Goal: Task Accomplishment & Management: Complete application form

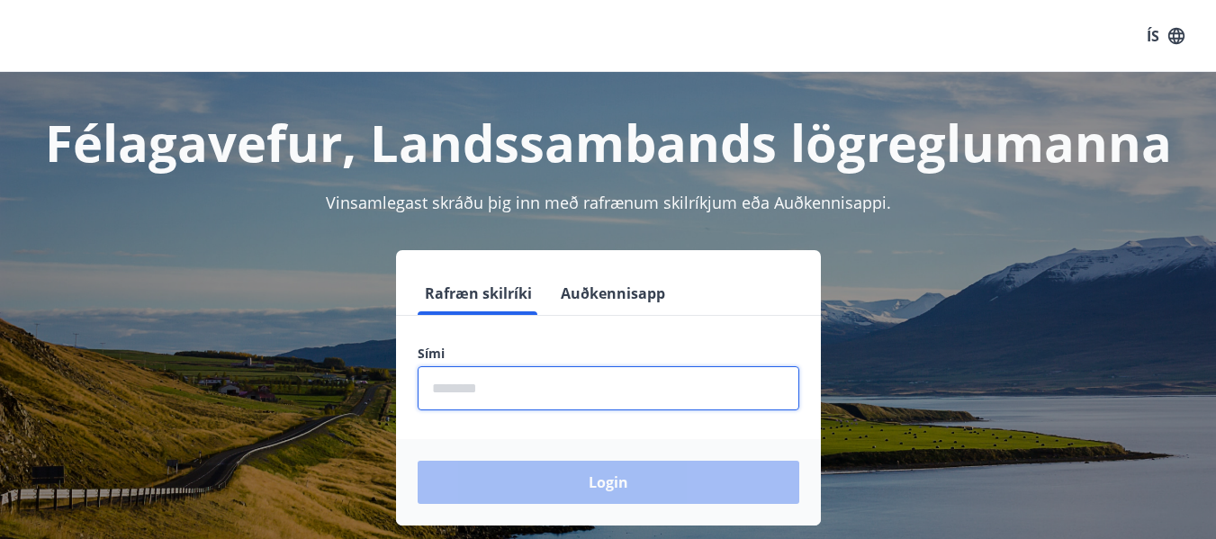
click at [465, 393] on input "phone" at bounding box center [609, 388] width 382 height 44
type input "********"
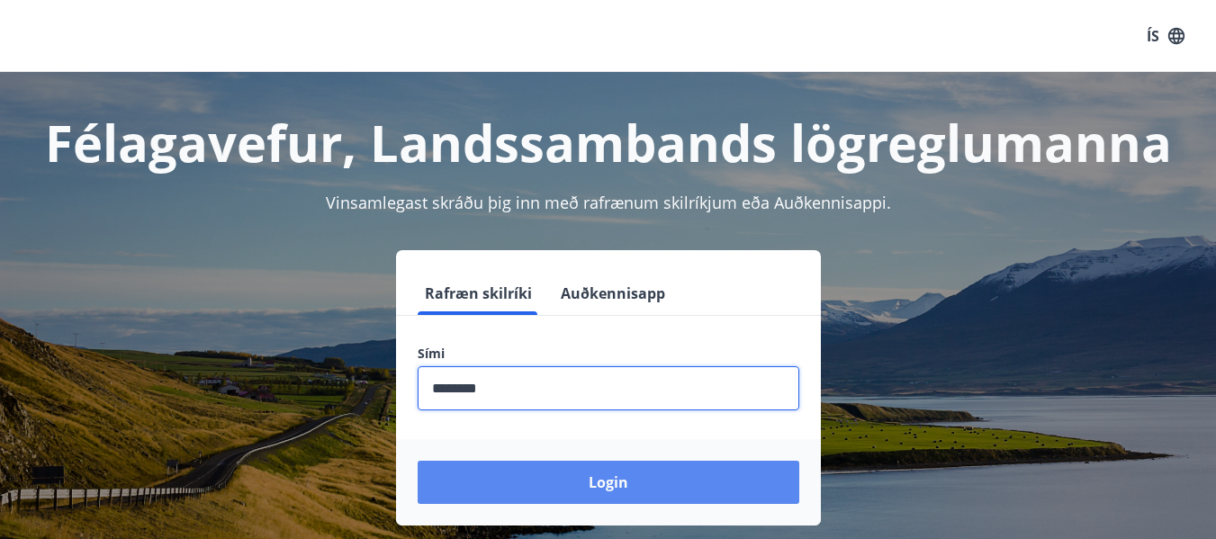
click at [528, 494] on button "Login" at bounding box center [609, 482] width 382 height 43
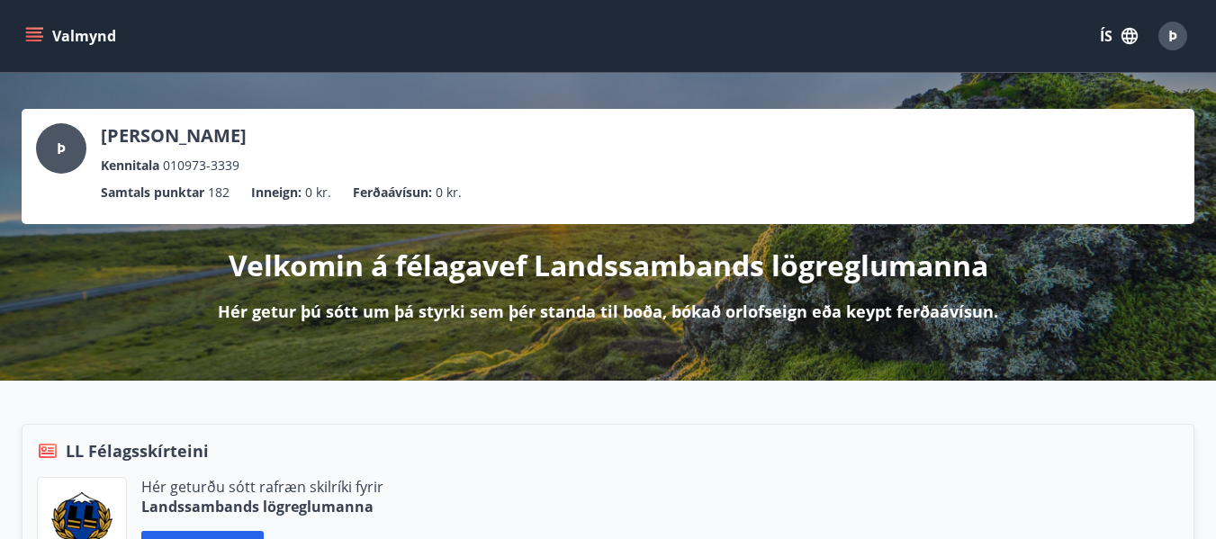
click at [36, 32] on icon "menu" at bounding box center [34, 33] width 16 height 2
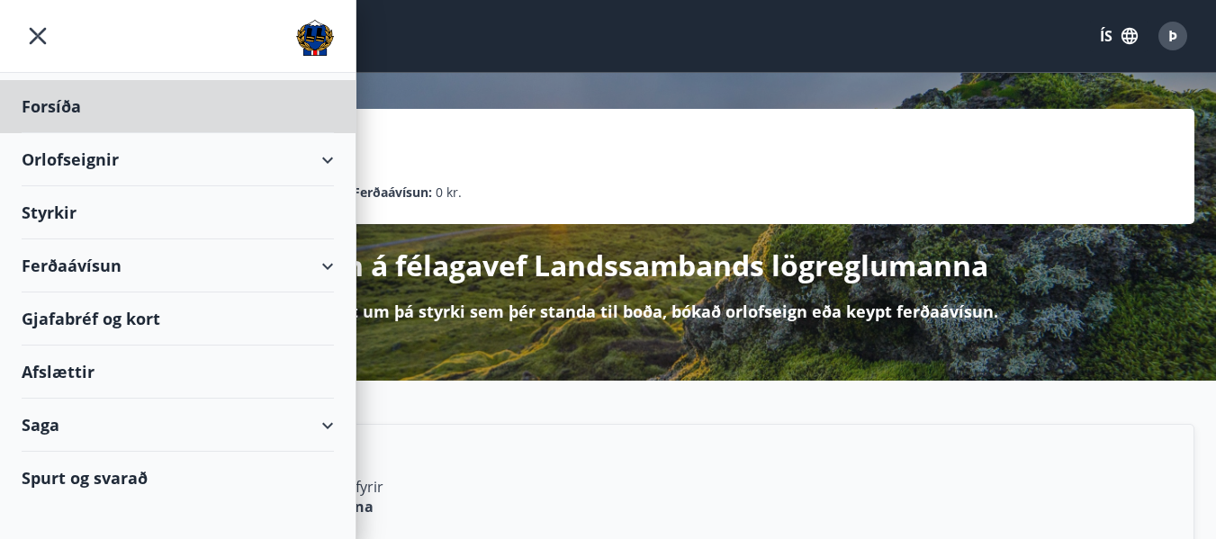
click at [49, 207] on div "Styrkir" at bounding box center [178, 212] width 312 height 53
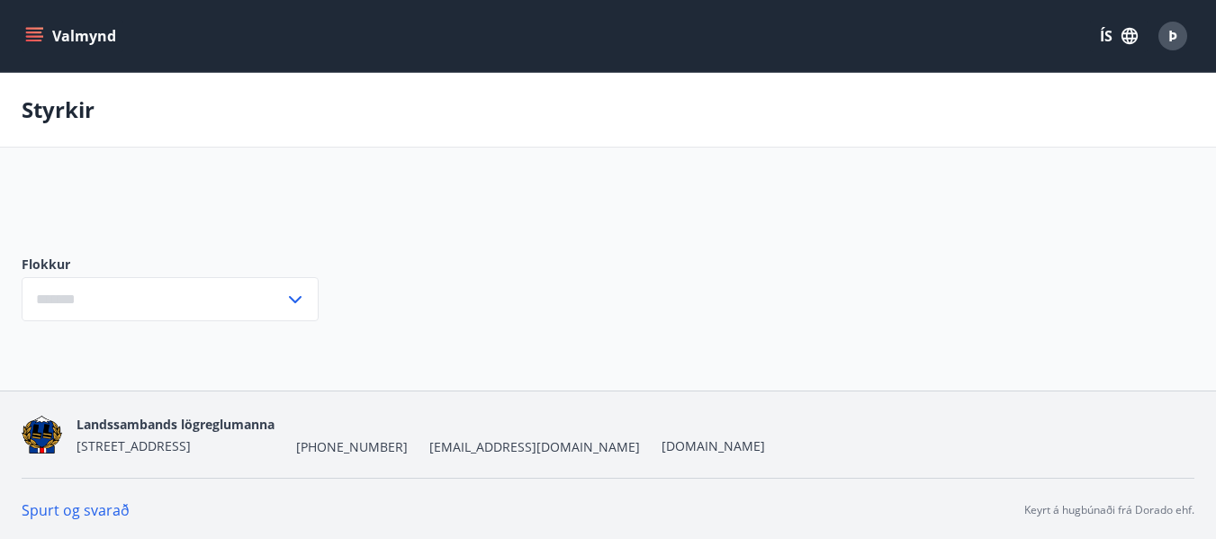
type input "***"
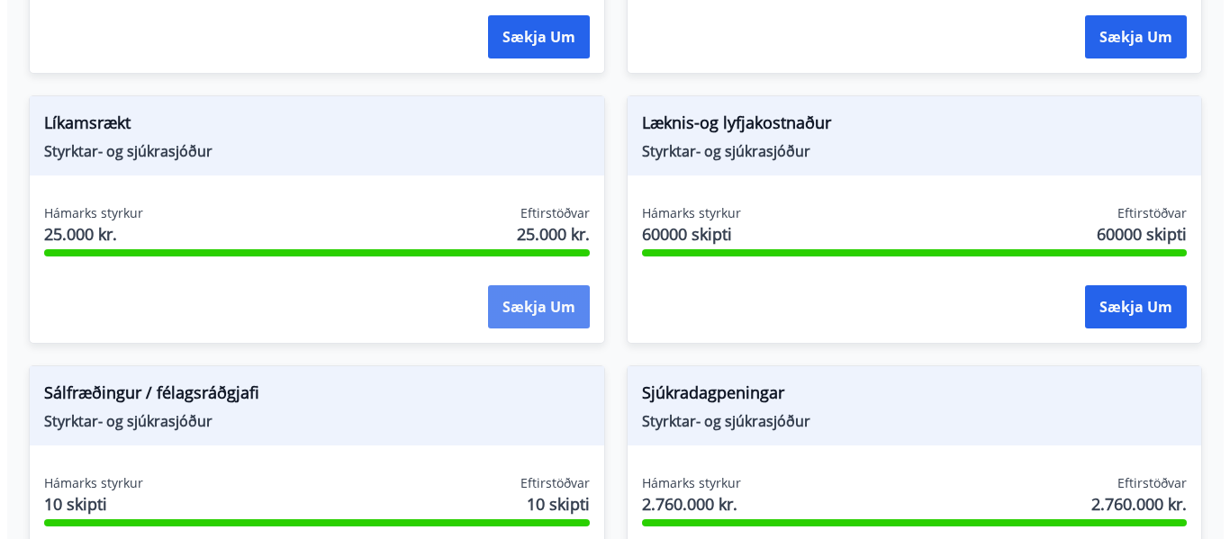
scroll to position [1620, 0]
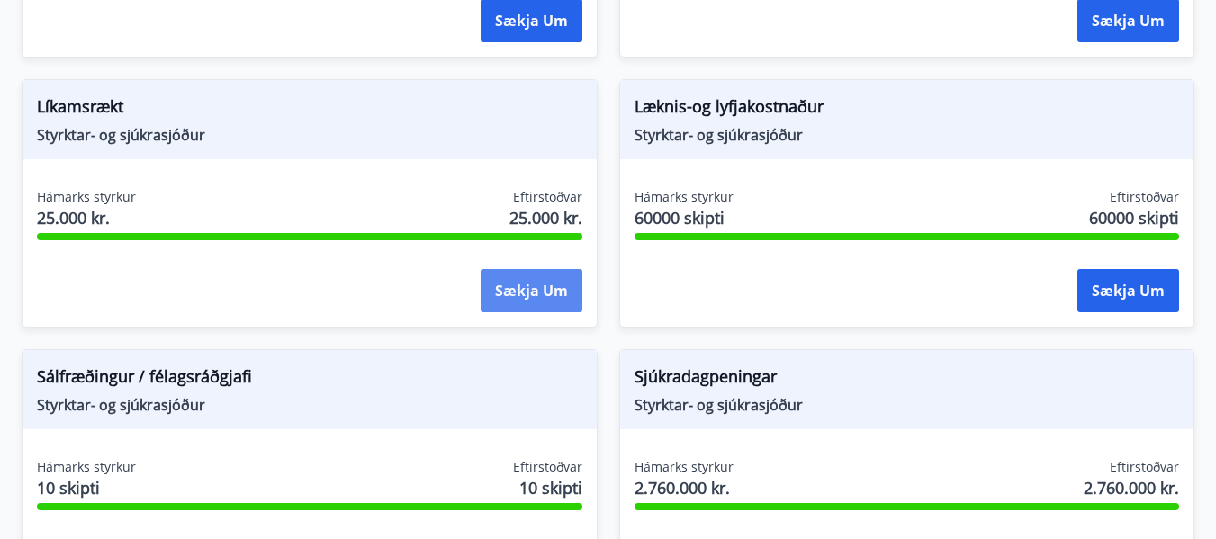
click at [541, 289] on button "Sækja um" at bounding box center [532, 290] width 102 height 43
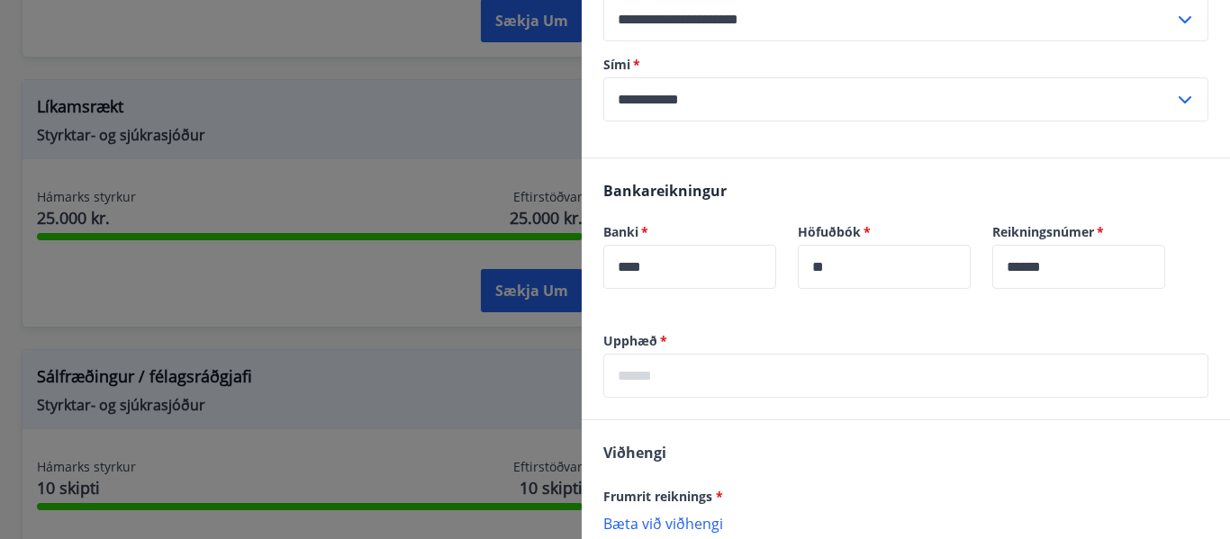
scroll to position [360, 0]
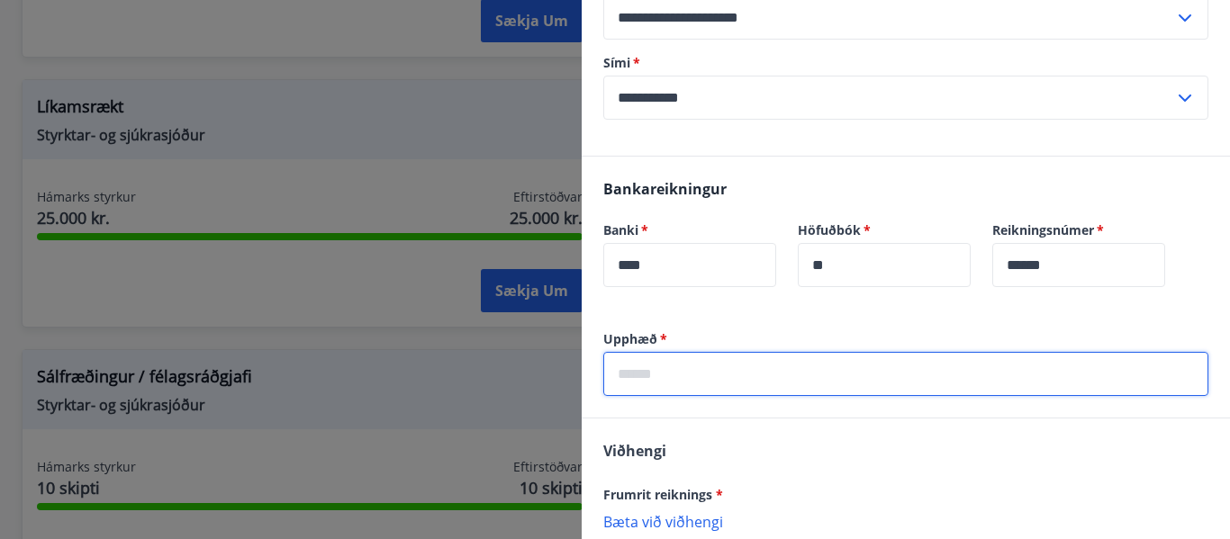
drag, startPoint x: 621, startPoint y: 348, endPoint x: 645, endPoint y: 348, distance: 24.3
click at [621, 352] on input "text" at bounding box center [905, 374] width 605 height 44
type input "*****"
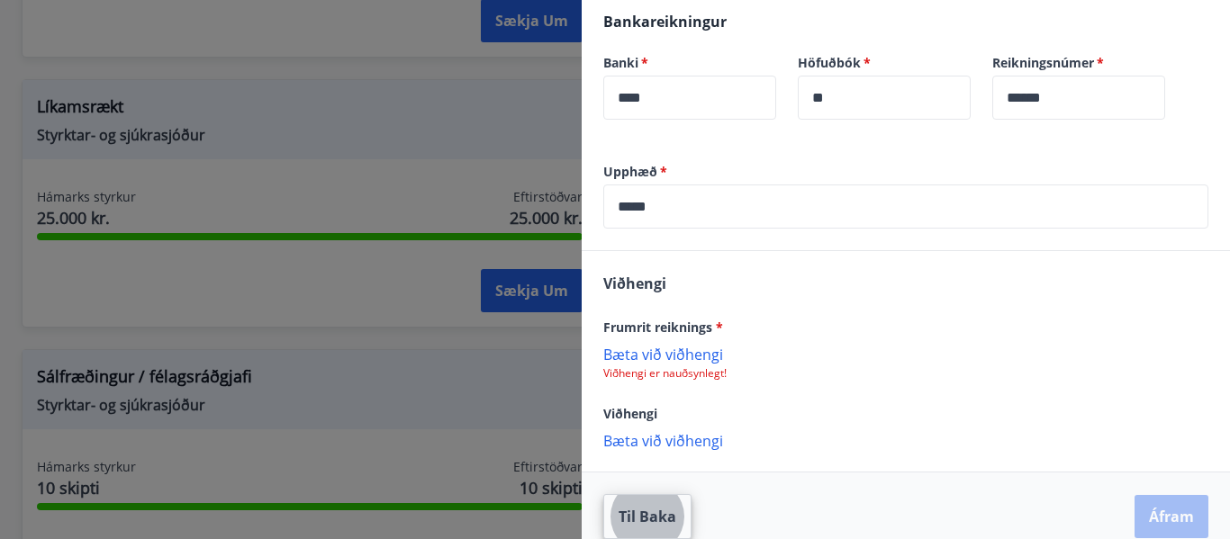
click at [660, 345] on p "Bæta við viðhengi" at bounding box center [905, 354] width 605 height 18
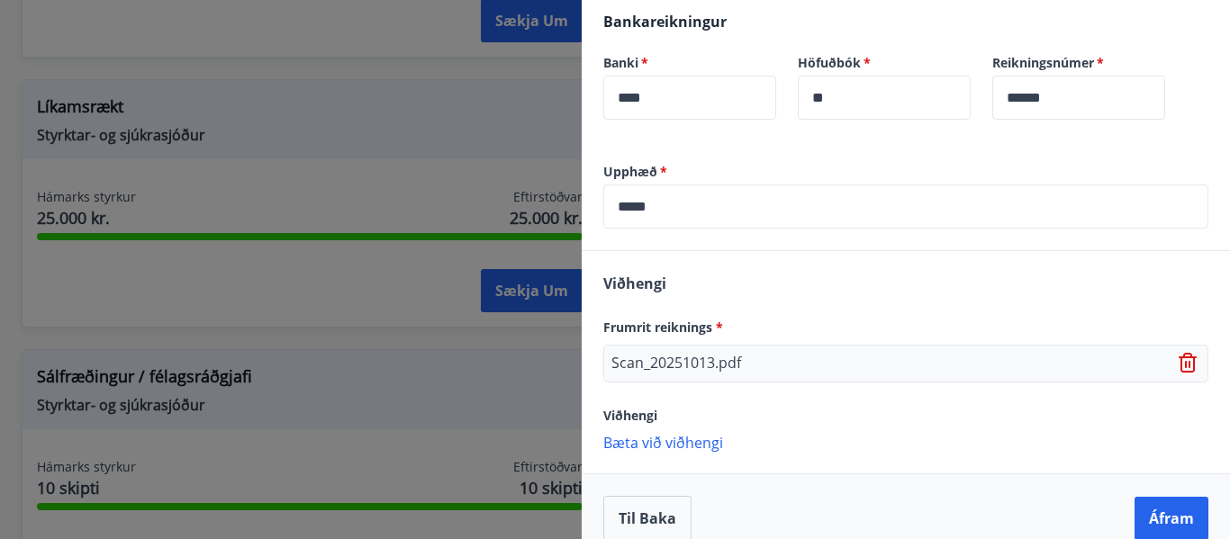
scroll to position [529, 0]
click at [1167, 496] on button "Áfram" at bounding box center [1171, 516] width 74 height 43
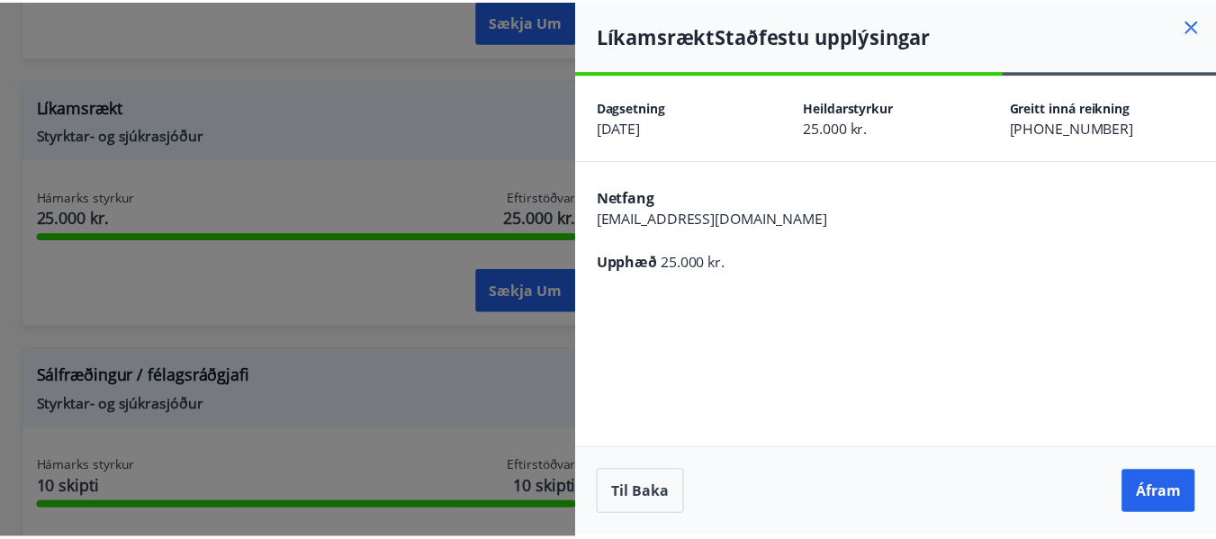
scroll to position [0, 0]
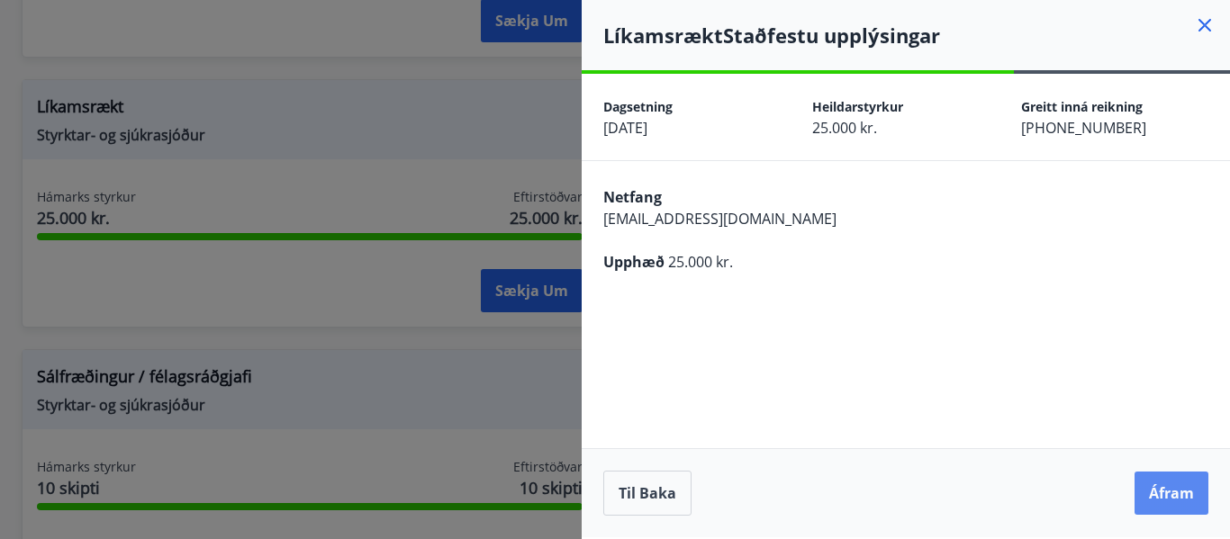
click at [1174, 489] on button "Áfram" at bounding box center [1171, 493] width 74 height 43
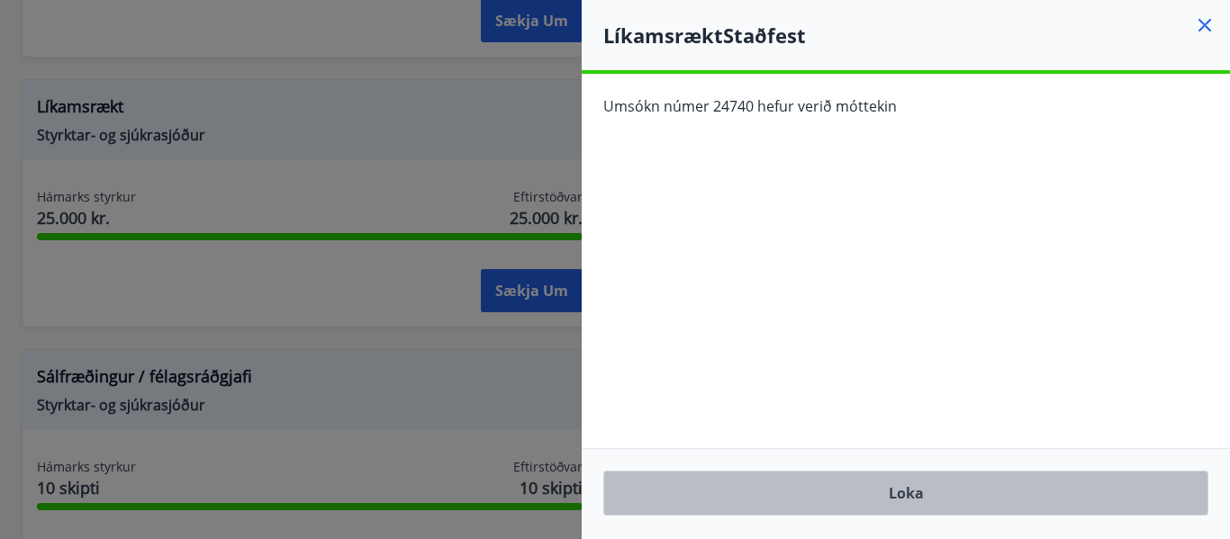
click at [901, 493] on button "Loka" at bounding box center [905, 493] width 605 height 45
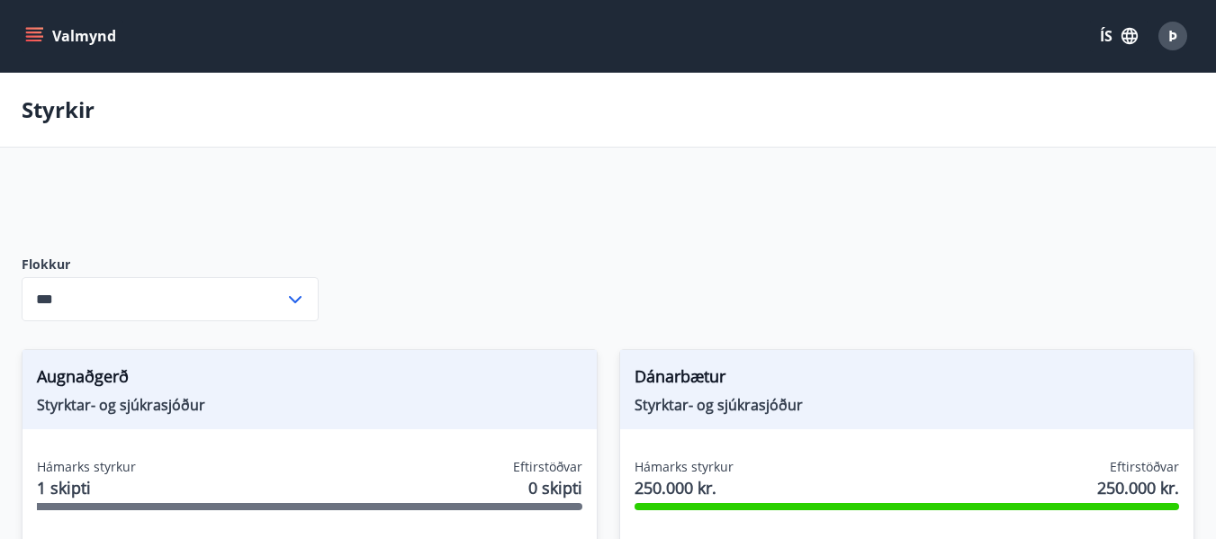
click at [32, 32] on icon "menu" at bounding box center [34, 33] width 16 height 2
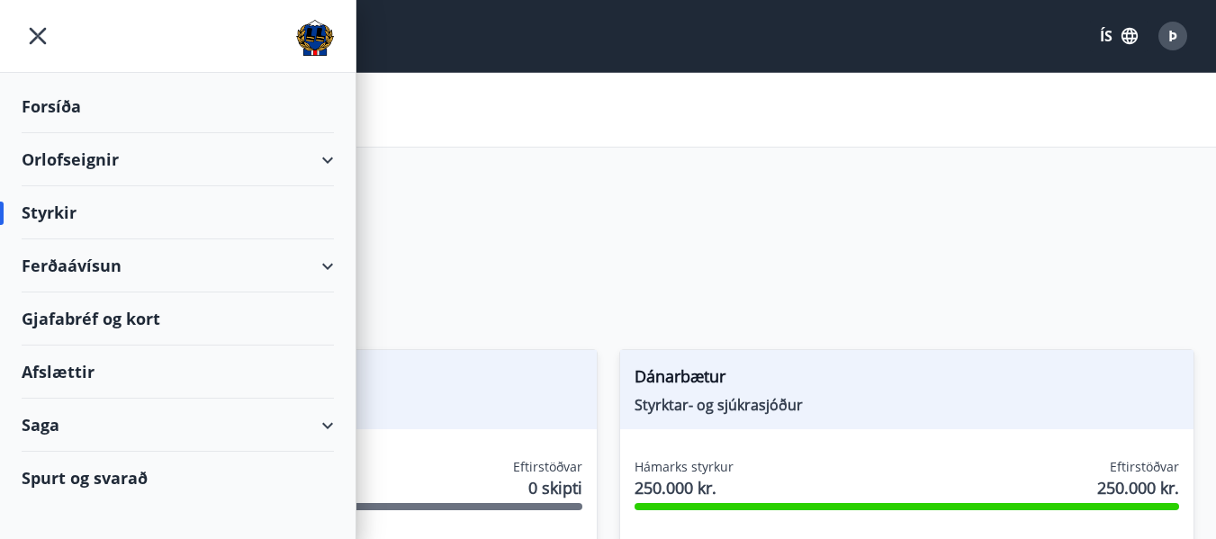
click at [82, 164] on div "Orlofseignir" at bounding box center [178, 159] width 312 height 53
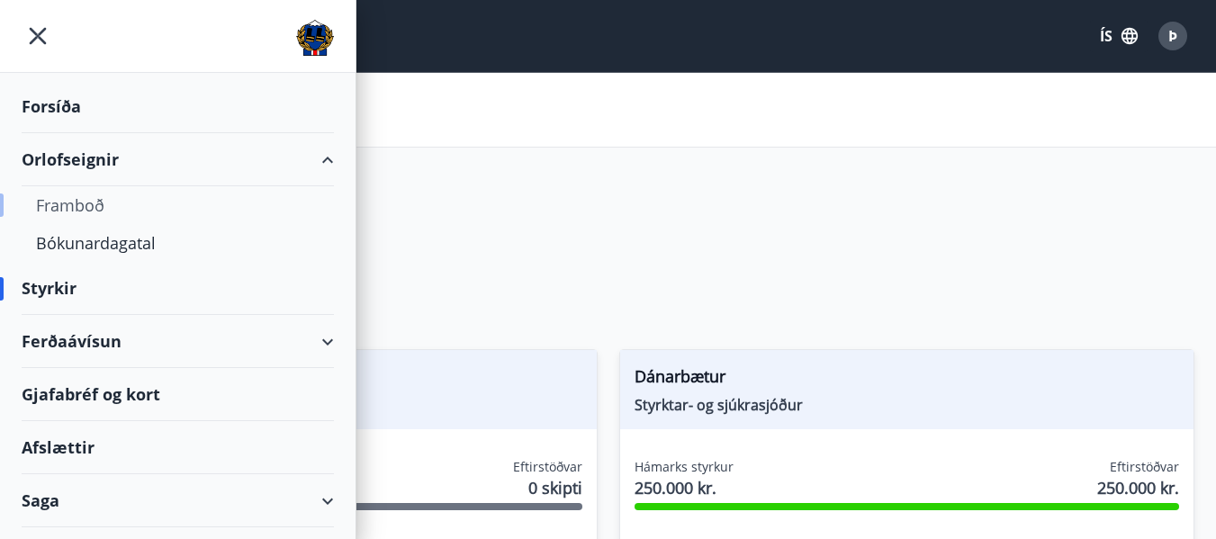
click at [81, 204] on div "Framboð" at bounding box center [178, 205] width 284 height 38
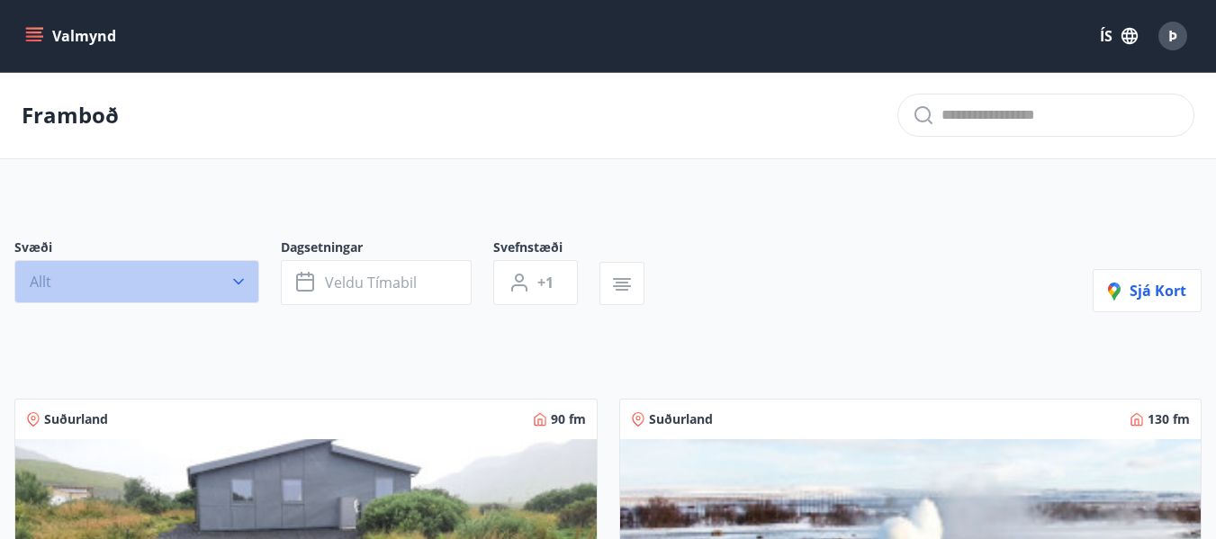
click at [234, 278] on icon "button" at bounding box center [239, 282] width 18 height 18
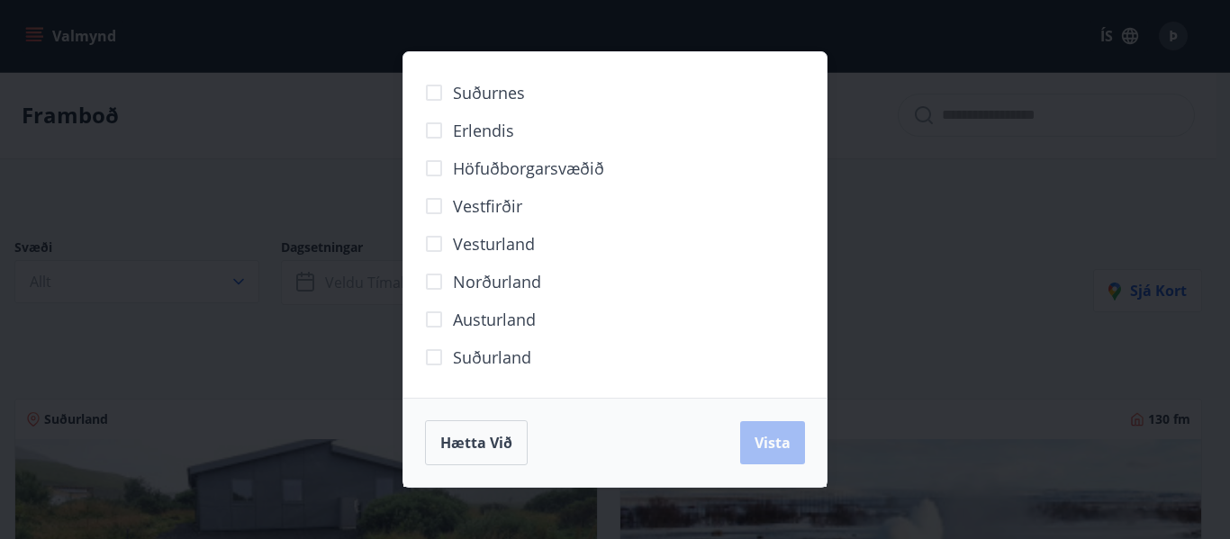
click at [484, 275] on span "Norðurland" at bounding box center [497, 281] width 88 height 23
click at [761, 438] on span "Vista" at bounding box center [772, 443] width 36 height 20
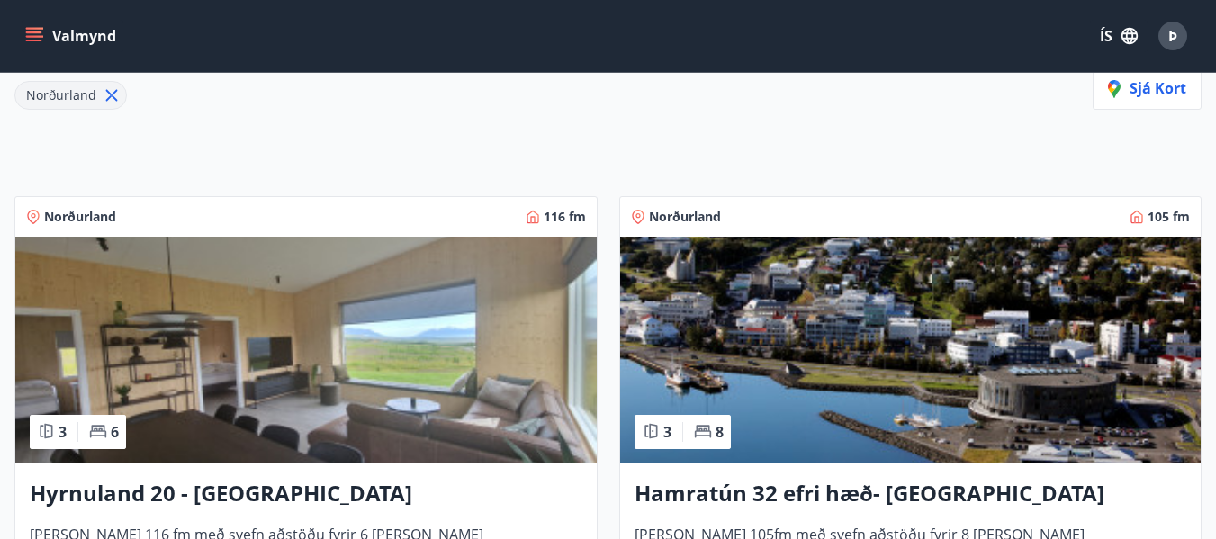
scroll to position [270, 0]
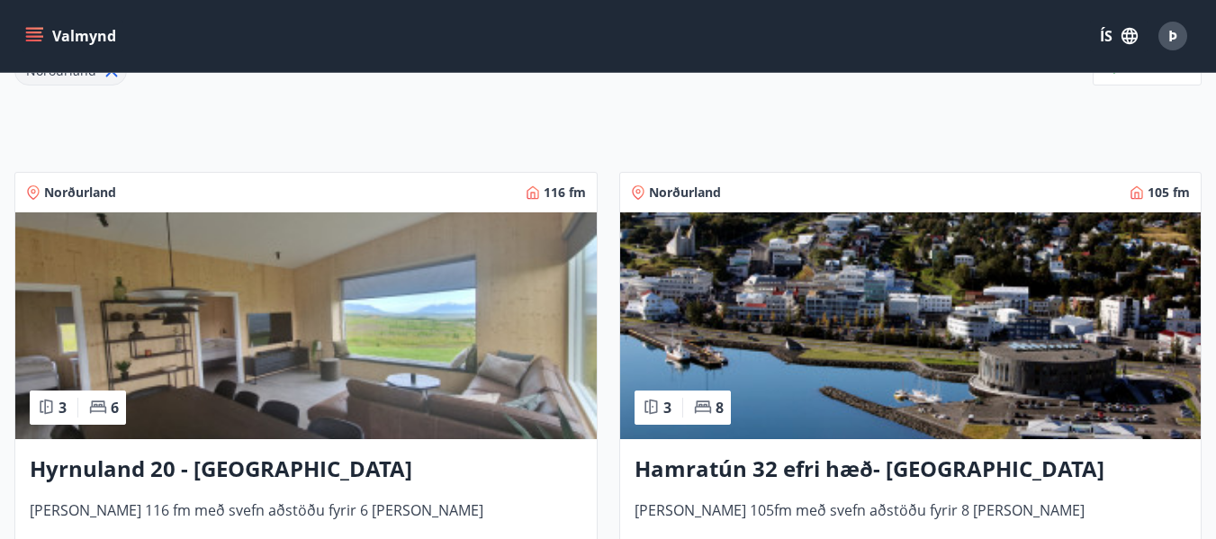
click at [492, 354] on img at bounding box center [306, 325] width 582 height 227
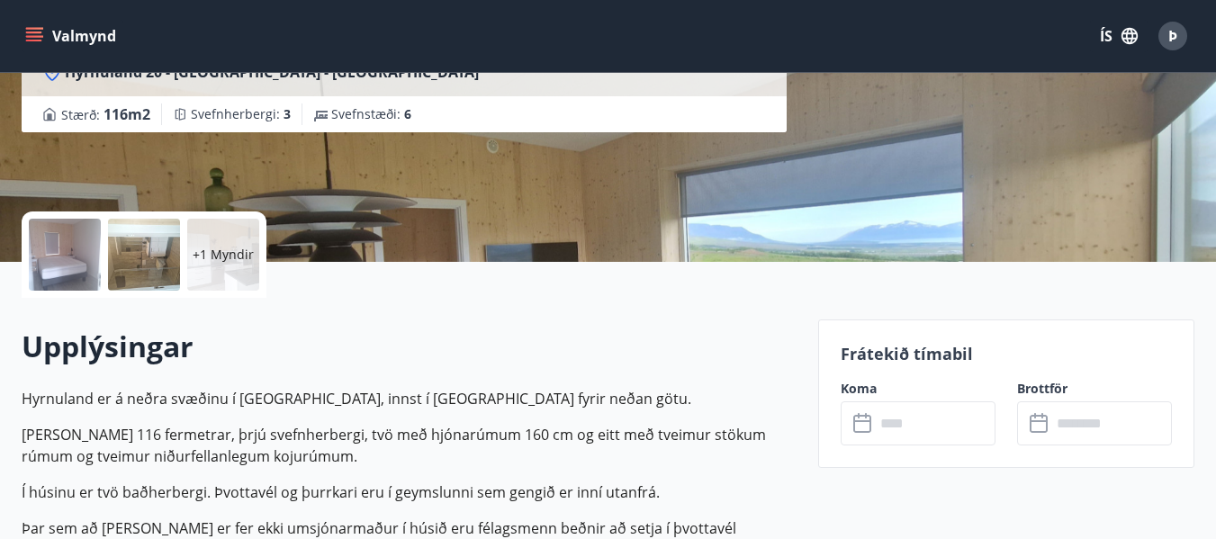
scroll to position [408, 0]
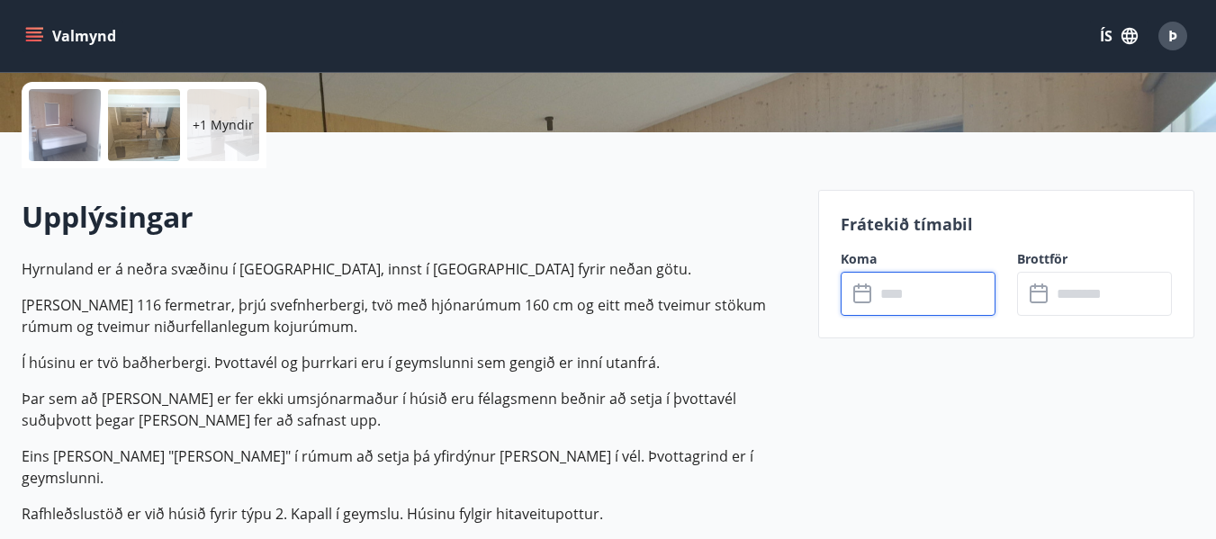
click at [946, 297] on input "text" at bounding box center [935, 294] width 121 height 44
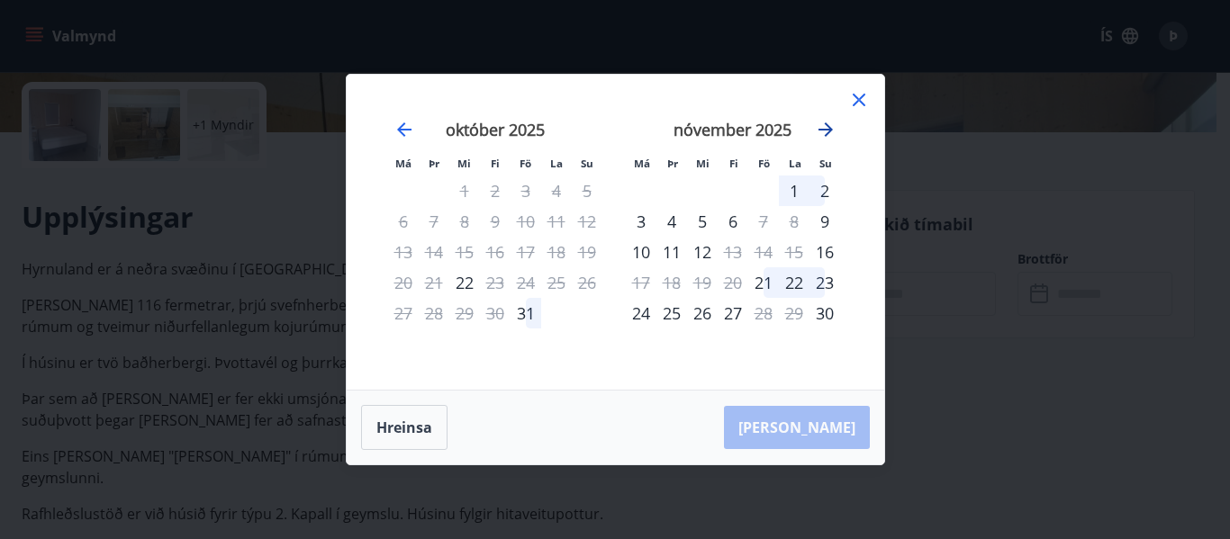
click at [826, 126] on icon "Move forward to switch to the next month." at bounding box center [825, 129] width 14 height 14
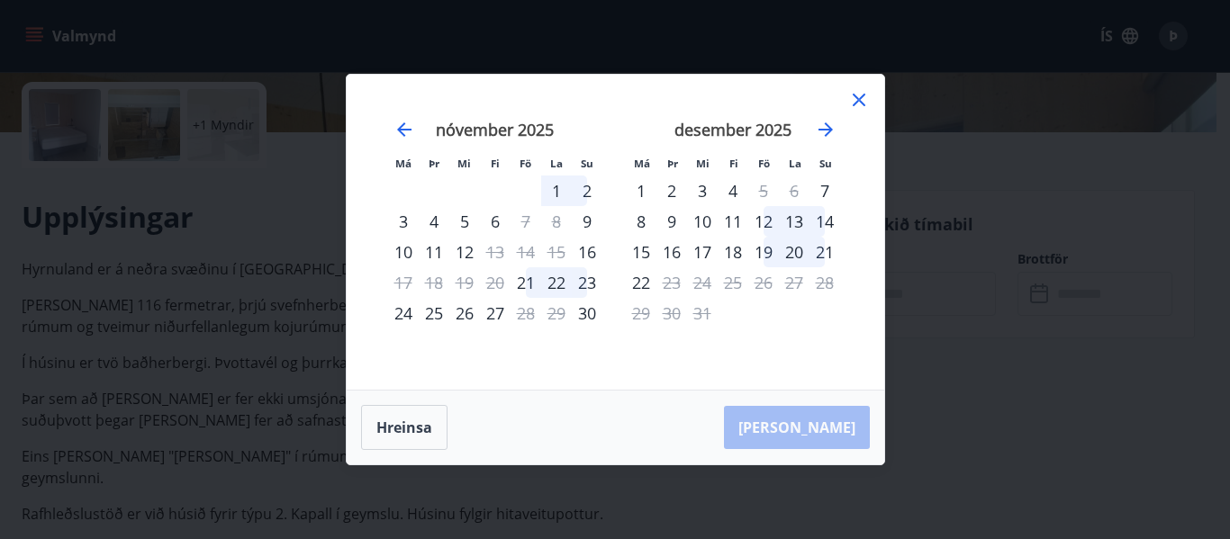
click at [858, 99] on icon at bounding box center [859, 100] width 13 height 13
